Goal: Register for event/course

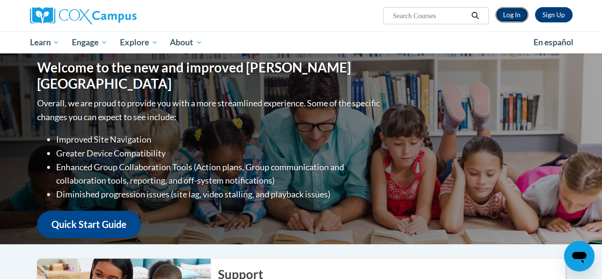
click at [509, 13] on link "Log In" at bounding box center [512, 14] width 33 height 15
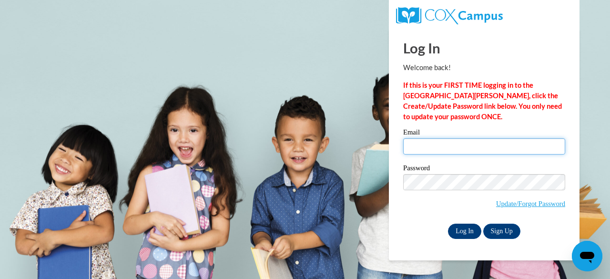
type input "aliciarenteria116@gmail.com"
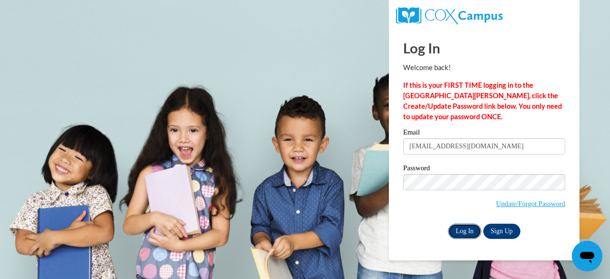
click at [462, 232] on input "Log In" at bounding box center [464, 230] width 33 height 15
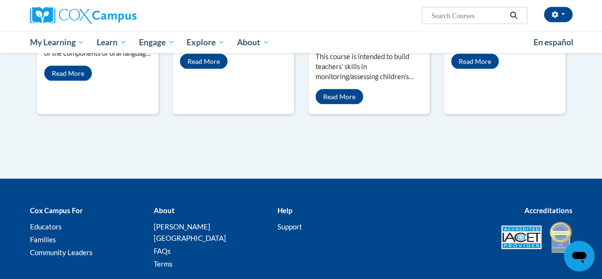
scroll to position [988, 0]
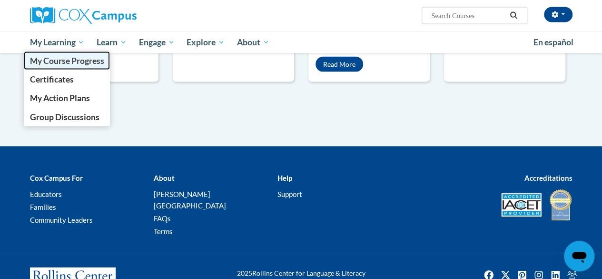
click at [50, 60] on span "My Course Progress" at bounding box center [67, 61] width 74 height 10
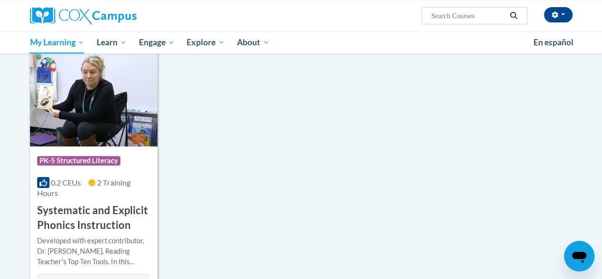
scroll to position [125, 0]
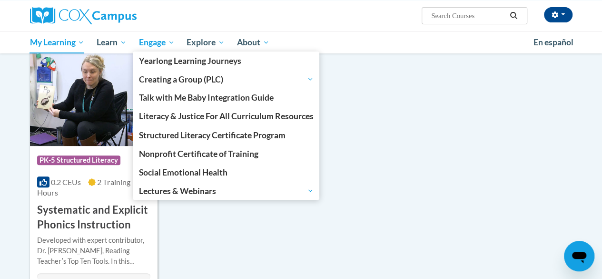
click at [157, 49] on link "Engage" at bounding box center [157, 42] width 48 height 22
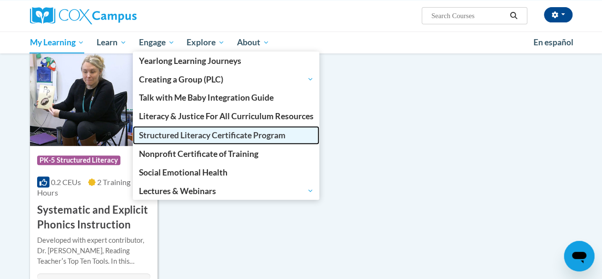
click at [160, 133] on span "Structured Literacy Certificate Program" at bounding box center [212, 135] width 147 height 10
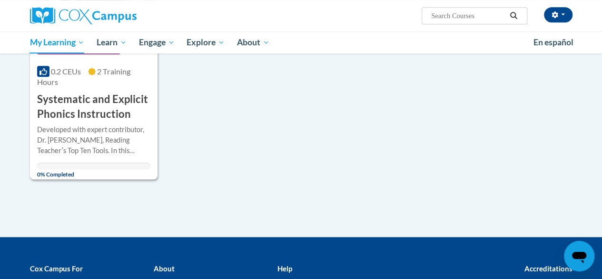
scroll to position [236, 0]
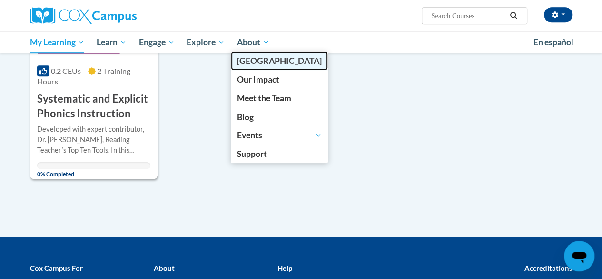
click at [250, 60] on span "[PERSON_NAME][GEOGRAPHIC_DATA]" at bounding box center [279, 61] width 85 height 10
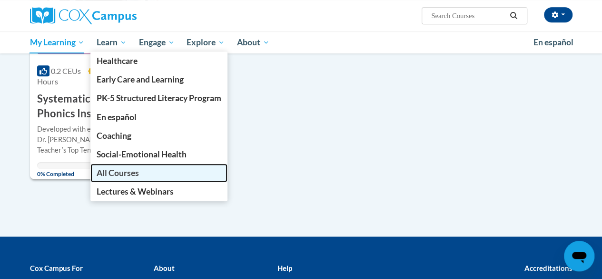
click at [129, 180] on link "All Courses" at bounding box center [158, 172] width 137 height 19
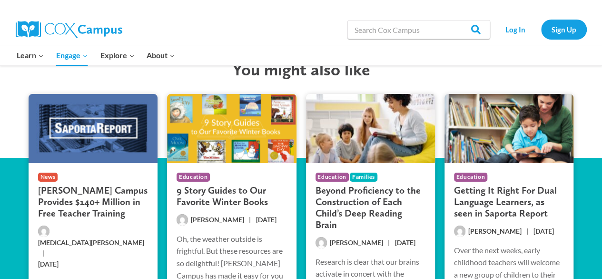
scroll to position [1773, 0]
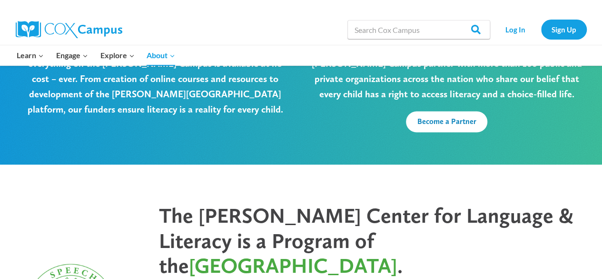
scroll to position [2529, 0]
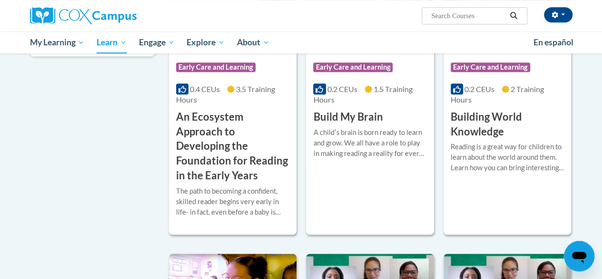
scroll to position [225, 0]
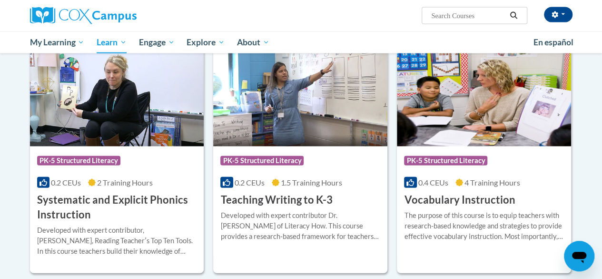
scroll to position [1044, 0]
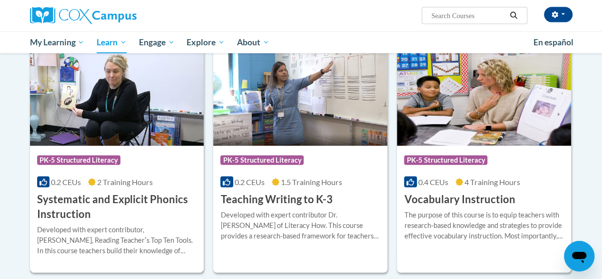
click at [94, 200] on h3 "Systematic and Explicit Phonics Instruction" at bounding box center [117, 207] width 160 height 30
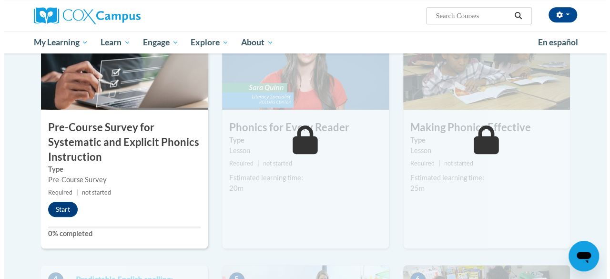
scroll to position [255, 0]
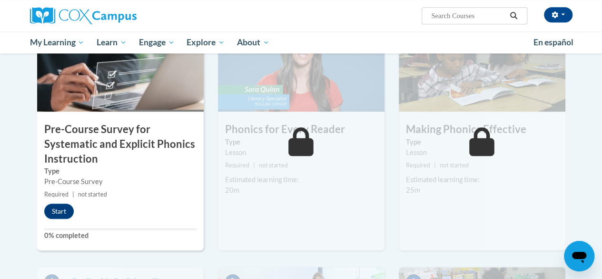
click at [363, 179] on div "Estimated learning time:" at bounding box center [301, 179] width 152 height 10
click at [56, 213] on button "Start" at bounding box center [59, 210] width 30 height 15
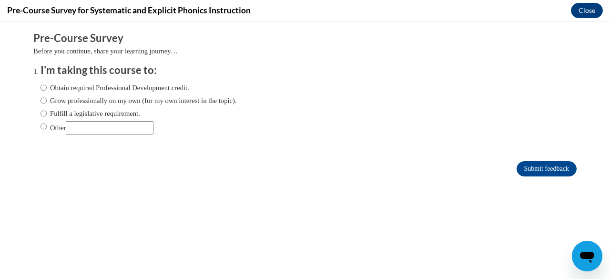
scroll to position [0, 0]
click at [40, 86] on input "Obtain required Professional Development credit." at bounding box center [43, 87] width 6 height 10
radio input "true"
click at [90, 130] on input "Other" at bounding box center [110, 127] width 88 height 13
type input "college course"
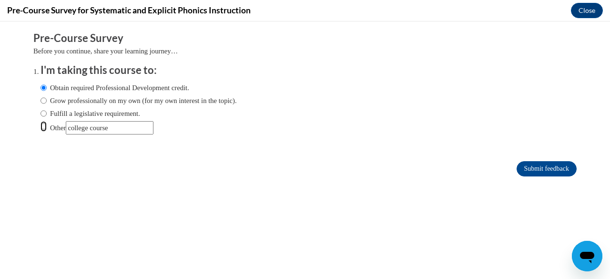
click at [40, 127] on input "Other" at bounding box center [43, 126] width 6 height 10
radio input "true"
click at [531, 168] on input "Submit feedback" at bounding box center [546, 168] width 60 height 15
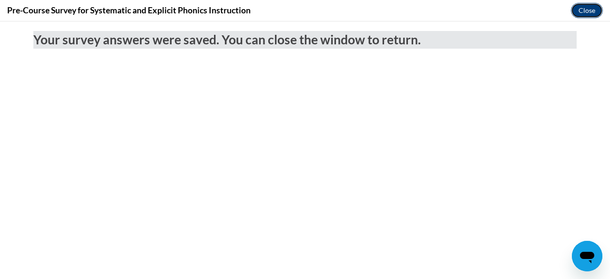
click at [588, 9] on button "Close" at bounding box center [587, 10] width 32 height 15
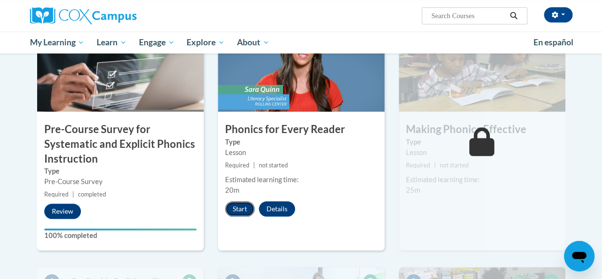
click at [234, 208] on button "Start" at bounding box center [240, 208] width 30 height 15
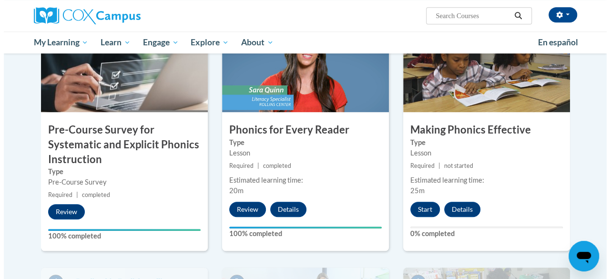
scroll to position [281, 0]
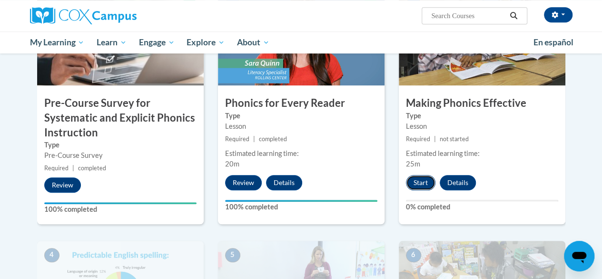
click at [422, 180] on button "Start" at bounding box center [421, 182] width 30 height 15
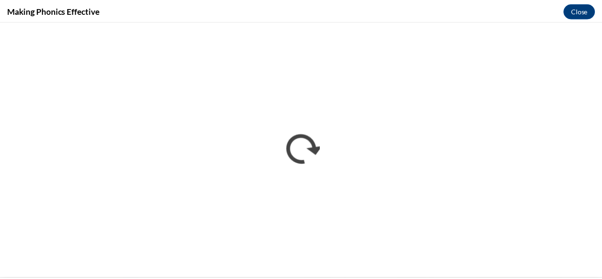
scroll to position [0, 0]
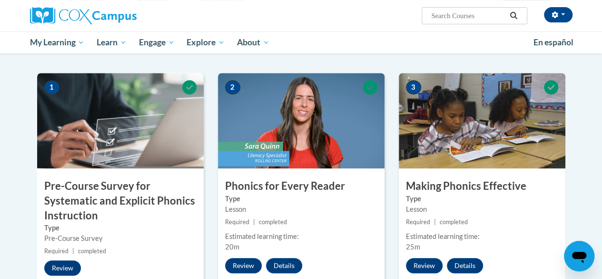
scroll to position [199, 0]
